Goal: Transaction & Acquisition: Purchase product/service

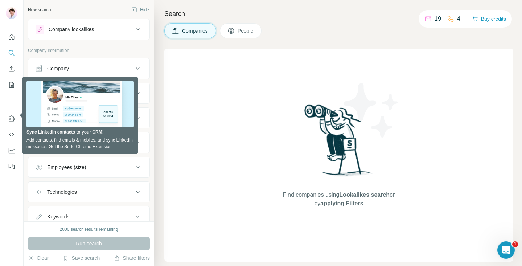
click at [12, 104] on div at bounding box center [11, 99] width 23 height 147
click at [156, 65] on div "Search Companies People Find companies using Lookalikes search or by applying F…" at bounding box center [338, 133] width 368 height 266
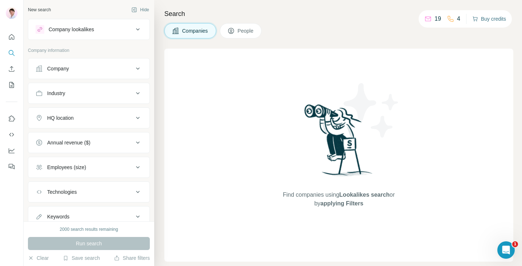
click at [482, 21] on button "Buy credits" at bounding box center [490, 19] width 34 height 10
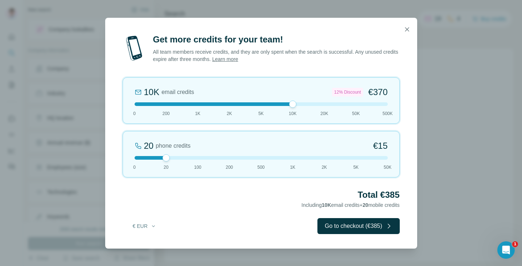
drag, startPoint x: 165, startPoint y: 105, endPoint x: 300, endPoint y: 101, distance: 134.4
click at [300, 101] on div "10K email credits 12% Discount €370 0 200 1K 2K 5K 10K 20K 50K 500K" at bounding box center [261, 100] width 277 height 46
drag, startPoint x: 163, startPoint y: 156, endPoint x: 179, endPoint y: 162, distance: 16.7
click at [179, 162] on div "100 phone credits €[PHONE_NUMBER] 1K 2K 5K 50K" at bounding box center [261, 154] width 277 height 46
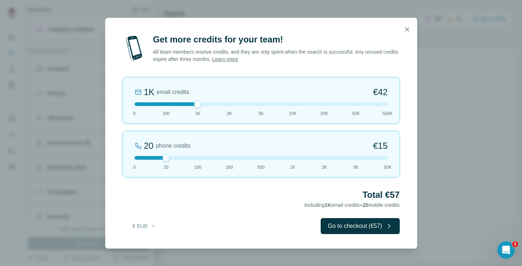
drag, startPoint x: 292, startPoint y: 102, endPoint x: 211, endPoint y: 104, distance: 81.3
click at [211, 104] on div at bounding box center [261, 104] width 253 height 4
drag, startPoint x: 211, startPoint y: 104, endPoint x: 174, endPoint y: 104, distance: 36.3
click at [174, 104] on div at bounding box center [261, 104] width 253 height 4
drag, startPoint x: 257, startPoint y: 40, endPoint x: 299, endPoint y: 40, distance: 41.4
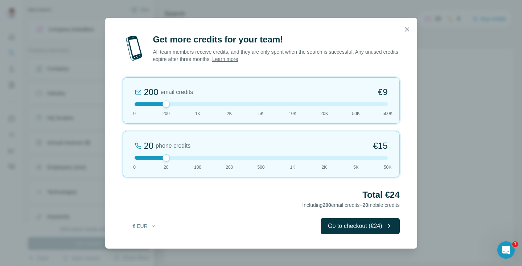
click at [299, 40] on div at bounding box center [261, 29] width 312 height 23
drag, startPoint x: 166, startPoint y: 101, endPoint x: 159, endPoint y: 101, distance: 6.5
click at [159, 101] on div "200 email credits €9 0 200 1K 2K 5K 10K 20K 50K 500K" at bounding box center [261, 100] width 277 height 46
drag, startPoint x: 166, startPoint y: 105, endPoint x: 243, endPoint y: 99, distance: 76.8
click at [242, 99] on div "2K email credits 5% Discount €80 0 200 1K 2K 5K 10K 20K 50K 500K" at bounding box center [261, 100] width 277 height 46
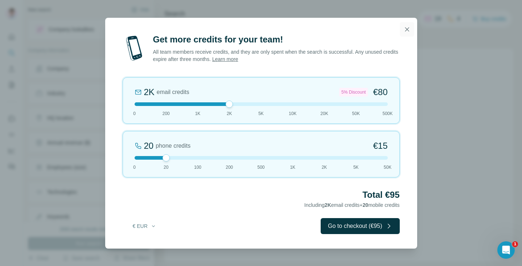
click at [404, 30] on icon "button" at bounding box center [407, 29] width 7 height 7
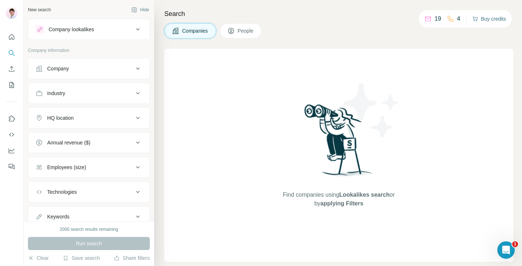
click at [487, 21] on button "Buy credits" at bounding box center [490, 19] width 34 height 10
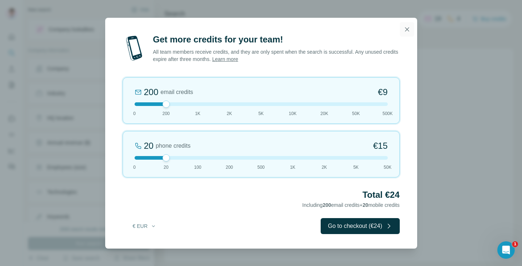
click at [407, 32] on icon "button" at bounding box center [407, 29] width 7 height 7
